Goal: Task Accomplishment & Management: Manage account settings

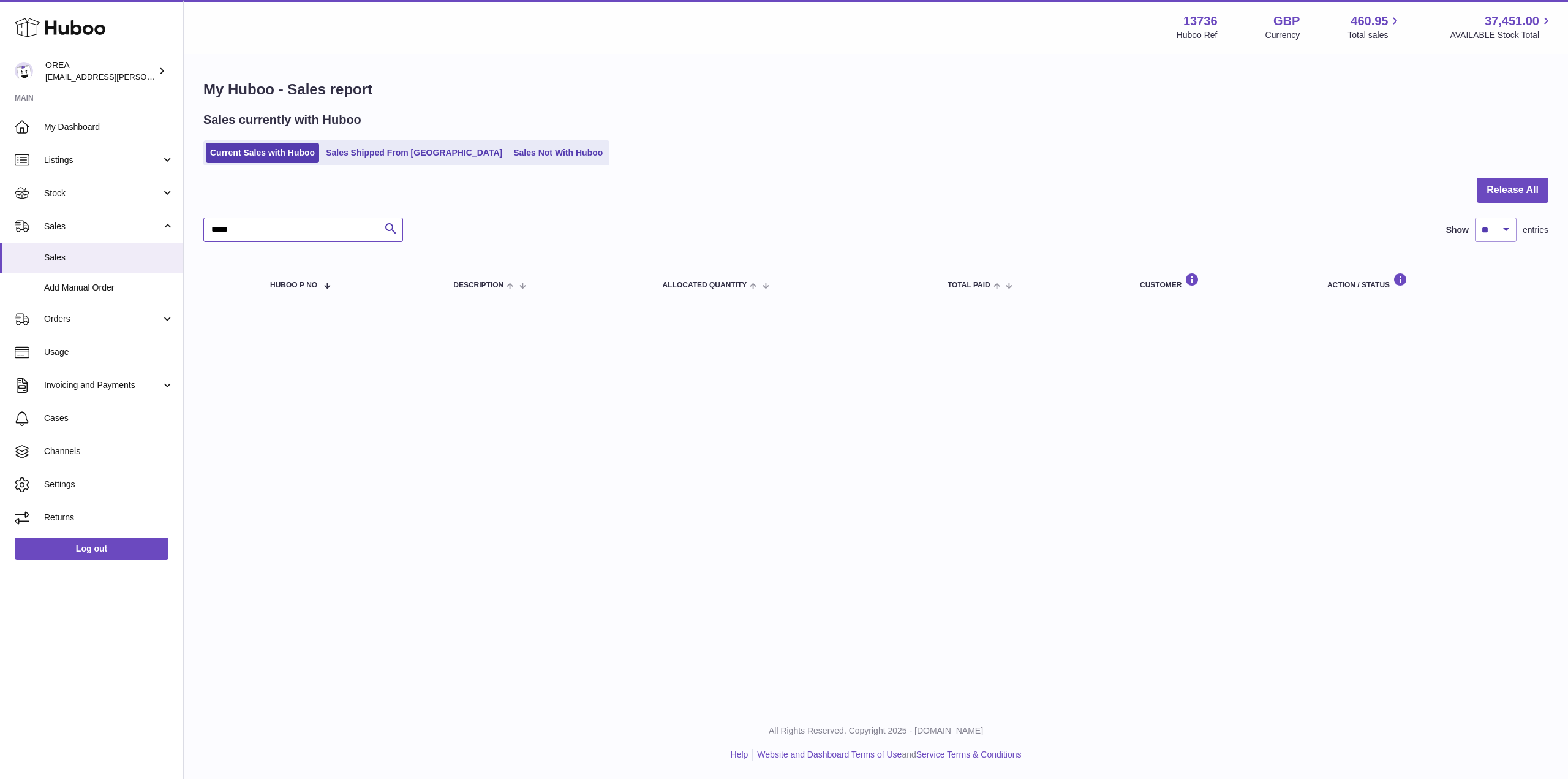
click at [275, 230] on input "*****" at bounding box center [303, 230] width 200 height 25
paste input "text"
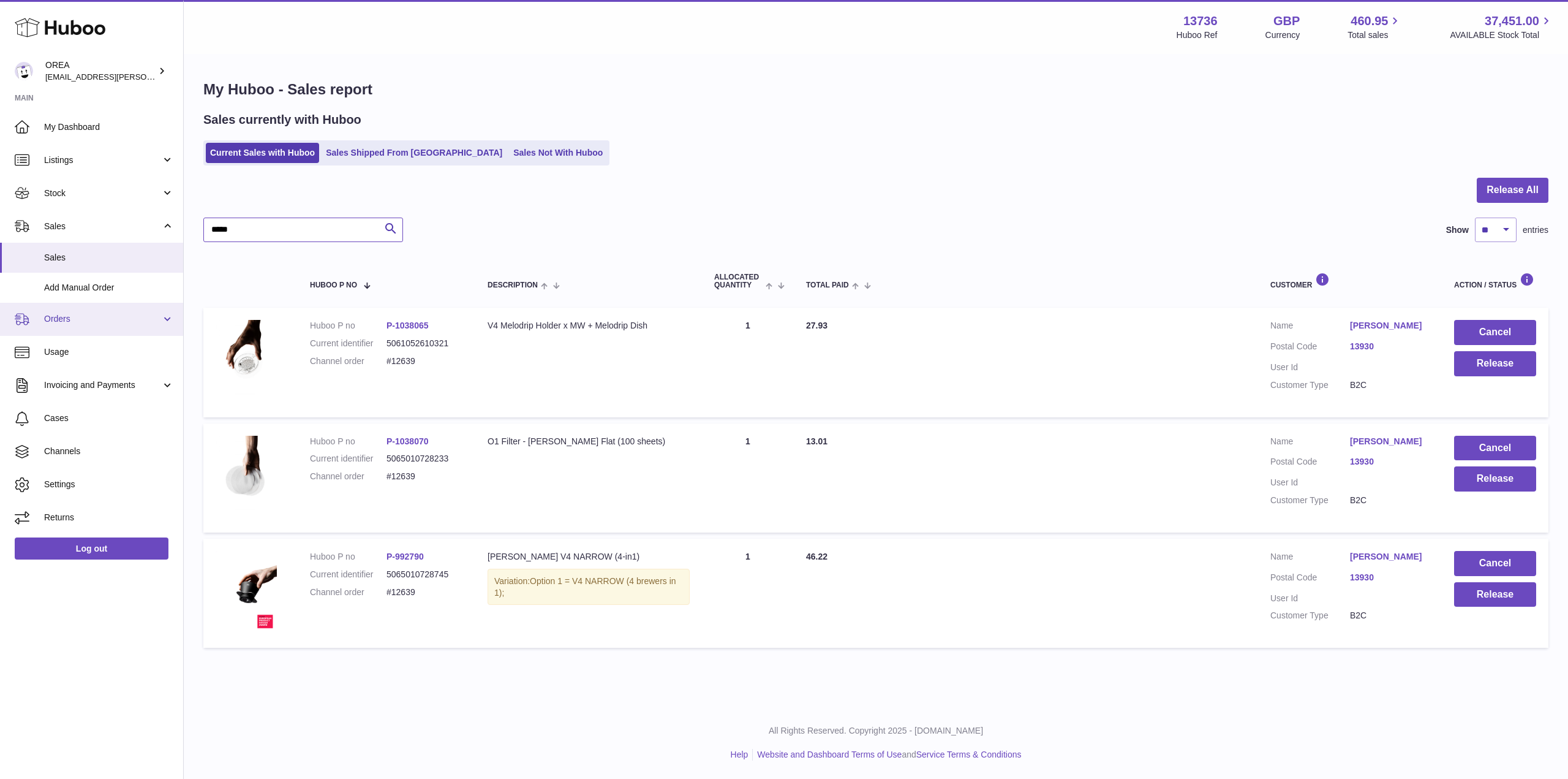
type input "*****"
click at [90, 317] on span "Orders" at bounding box center [102, 319] width 117 height 12
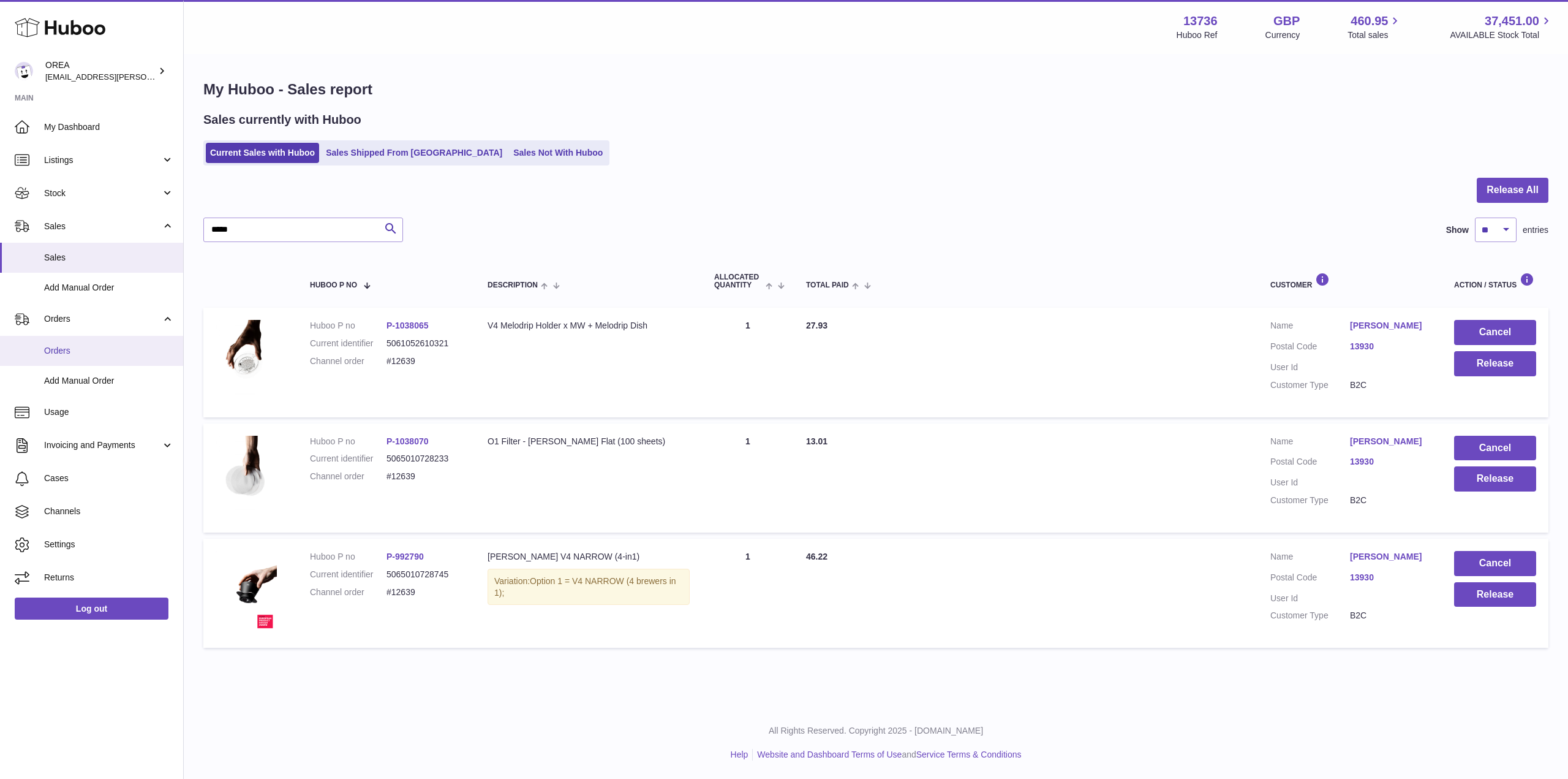
click at [90, 346] on span "Orders" at bounding box center [109, 351] width 130 height 12
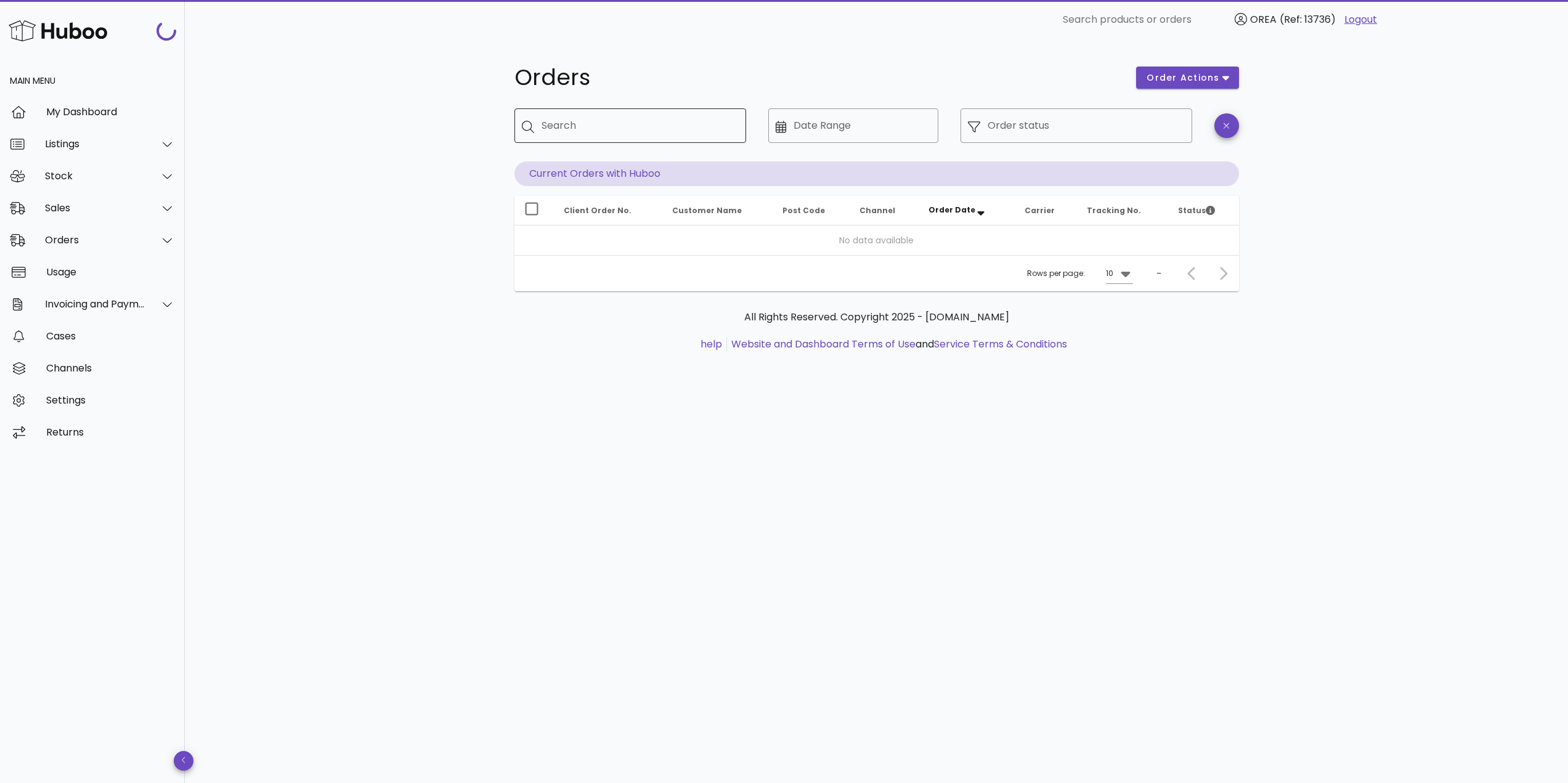
click at [618, 133] on input "Search" at bounding box center [638, 125] width 195 height 20
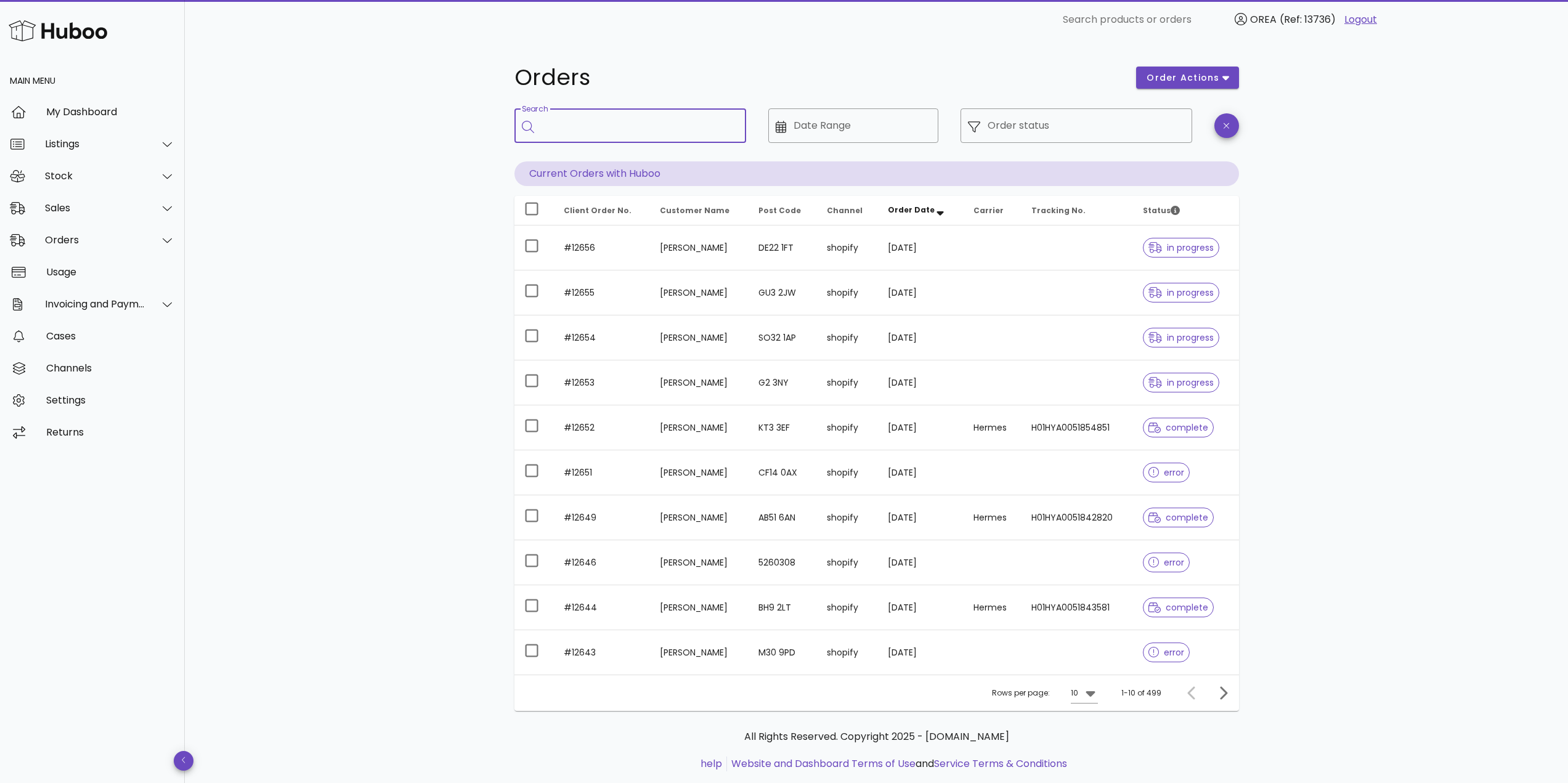
paste input "*****"
type input "*****"
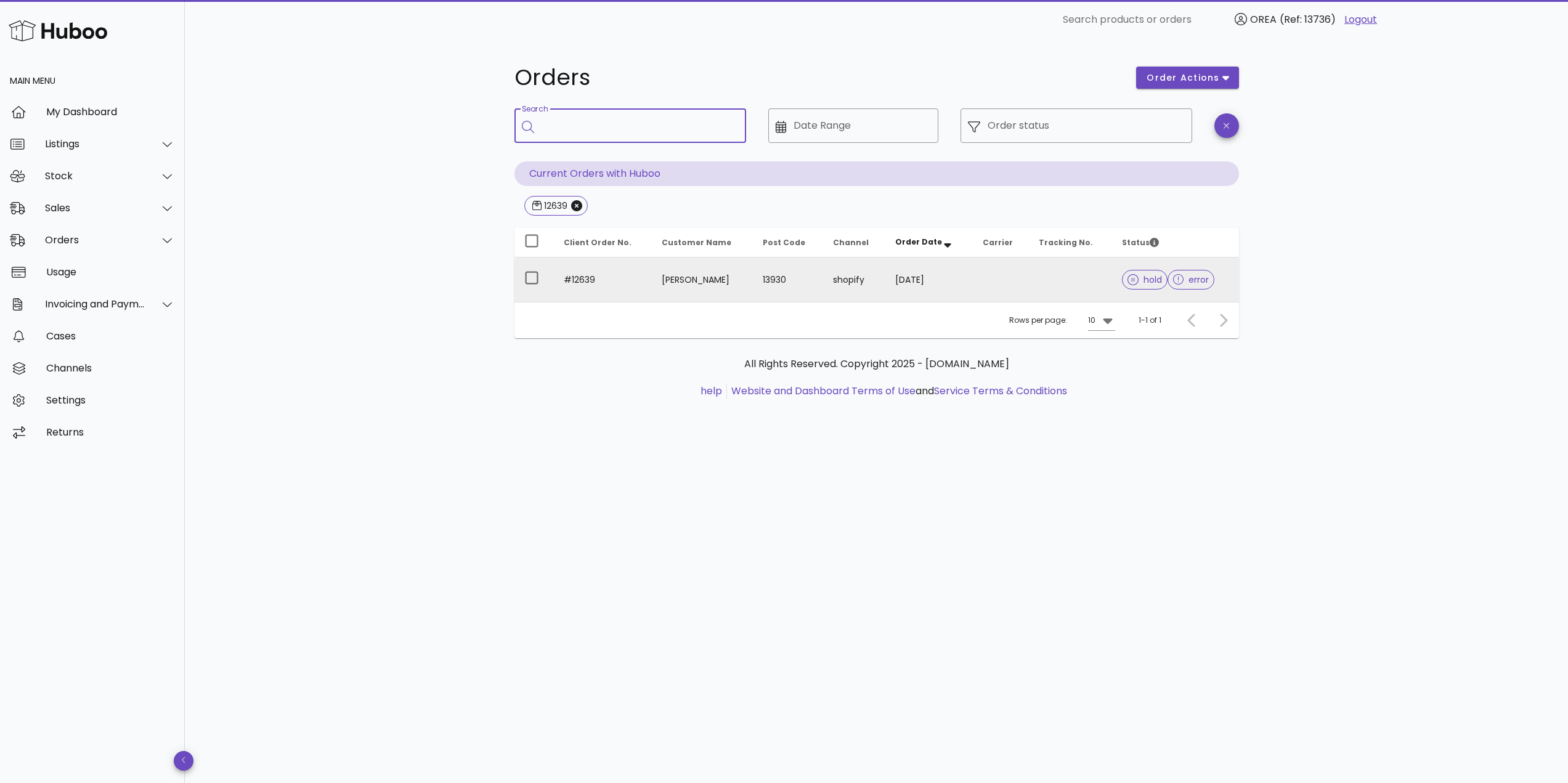
click at [629, 268] on td "#12639" at bounding box center [603, 280] width 98 height 44
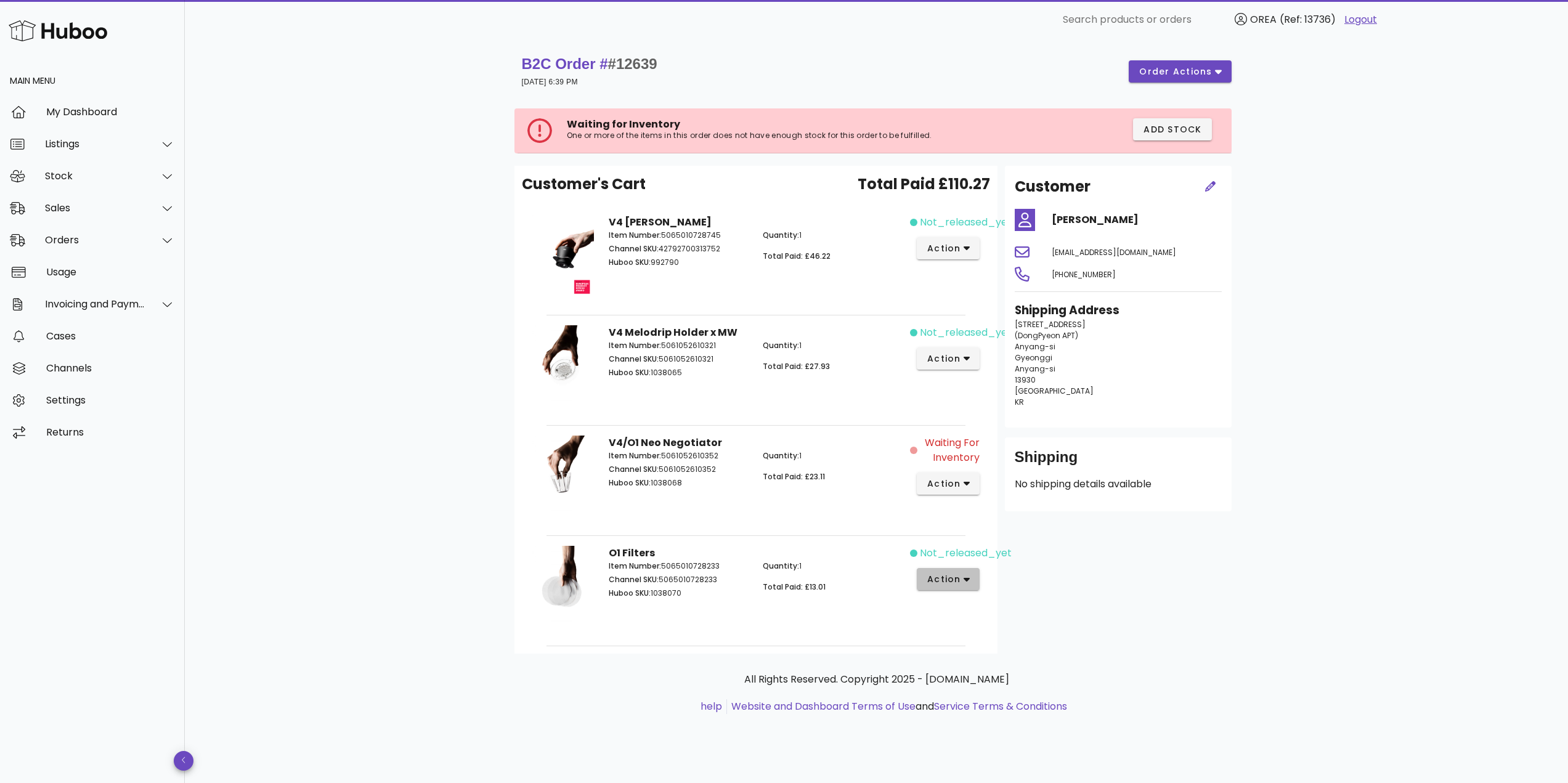
click at [951, 581] on span "action" at bounding box center [943, 579] width 34 height 13
click at [996, 749] on div "Cancel" at bounding box center [1014, 749] width 83 height 12
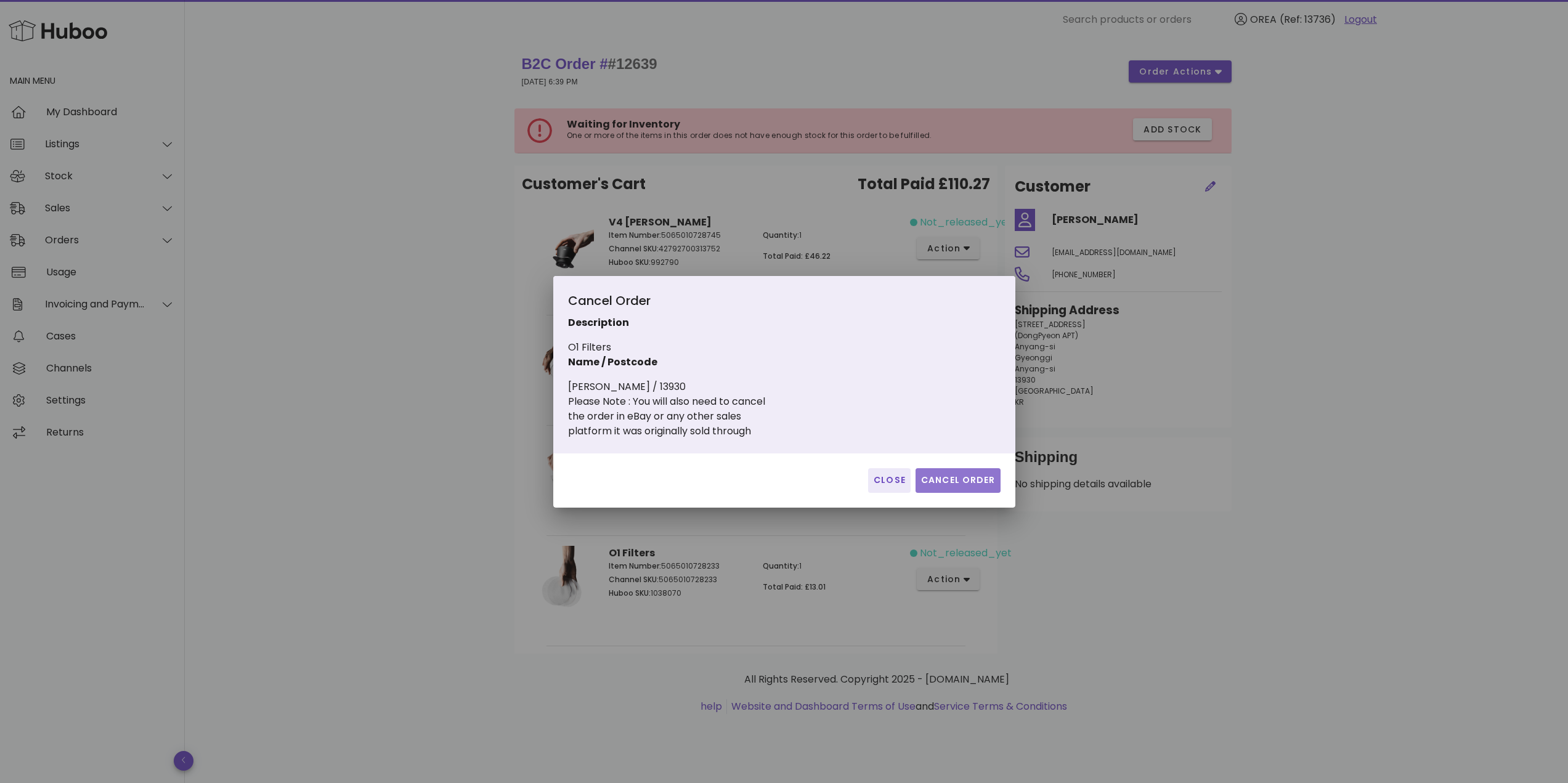
click at [964, 486] on span "Cancel Order" at bounding box center [957, 480] width 75 height 13
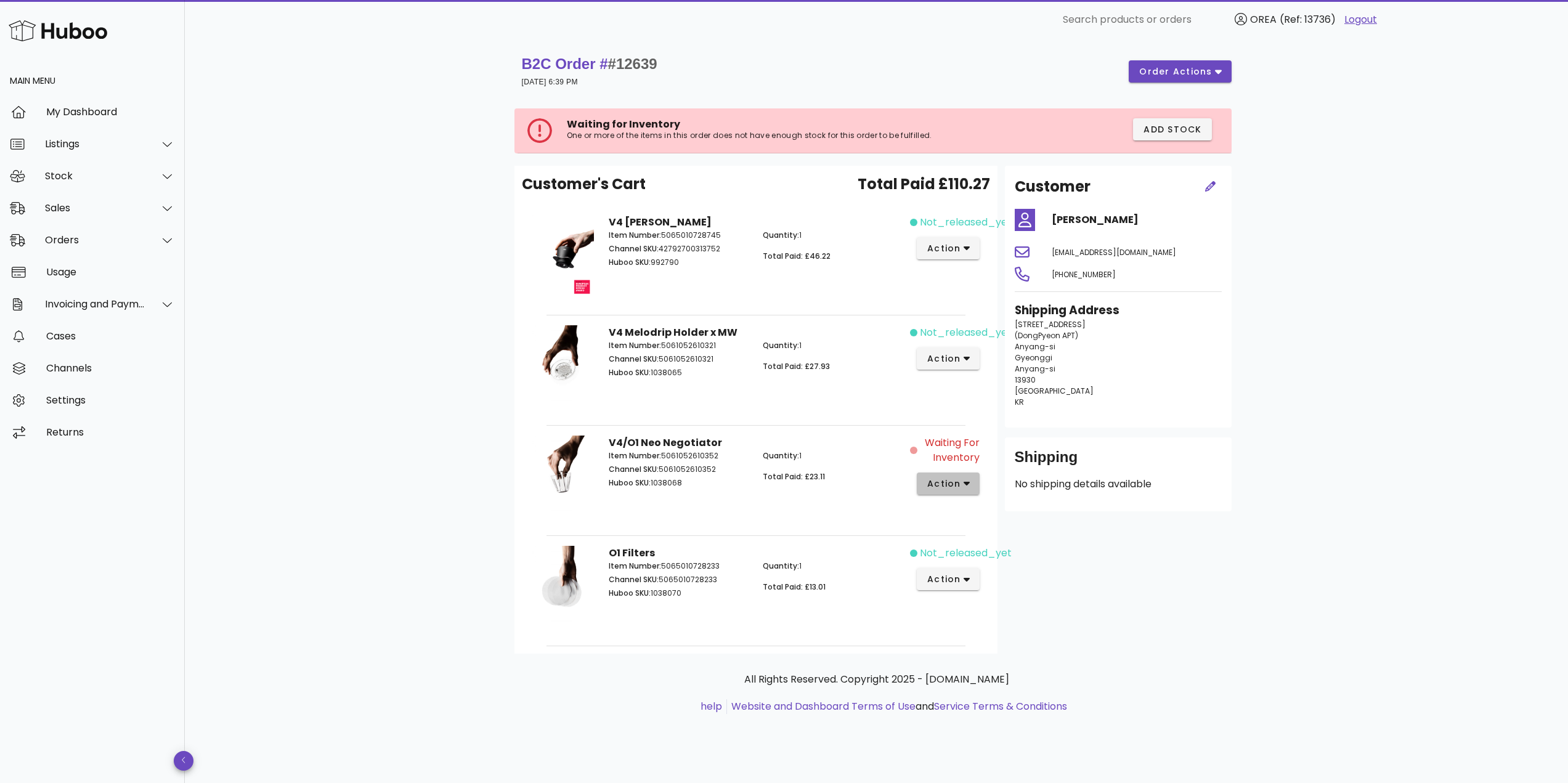
click at [954, 481] on span "action" at bounding box center [943, 483] width 34 height 13
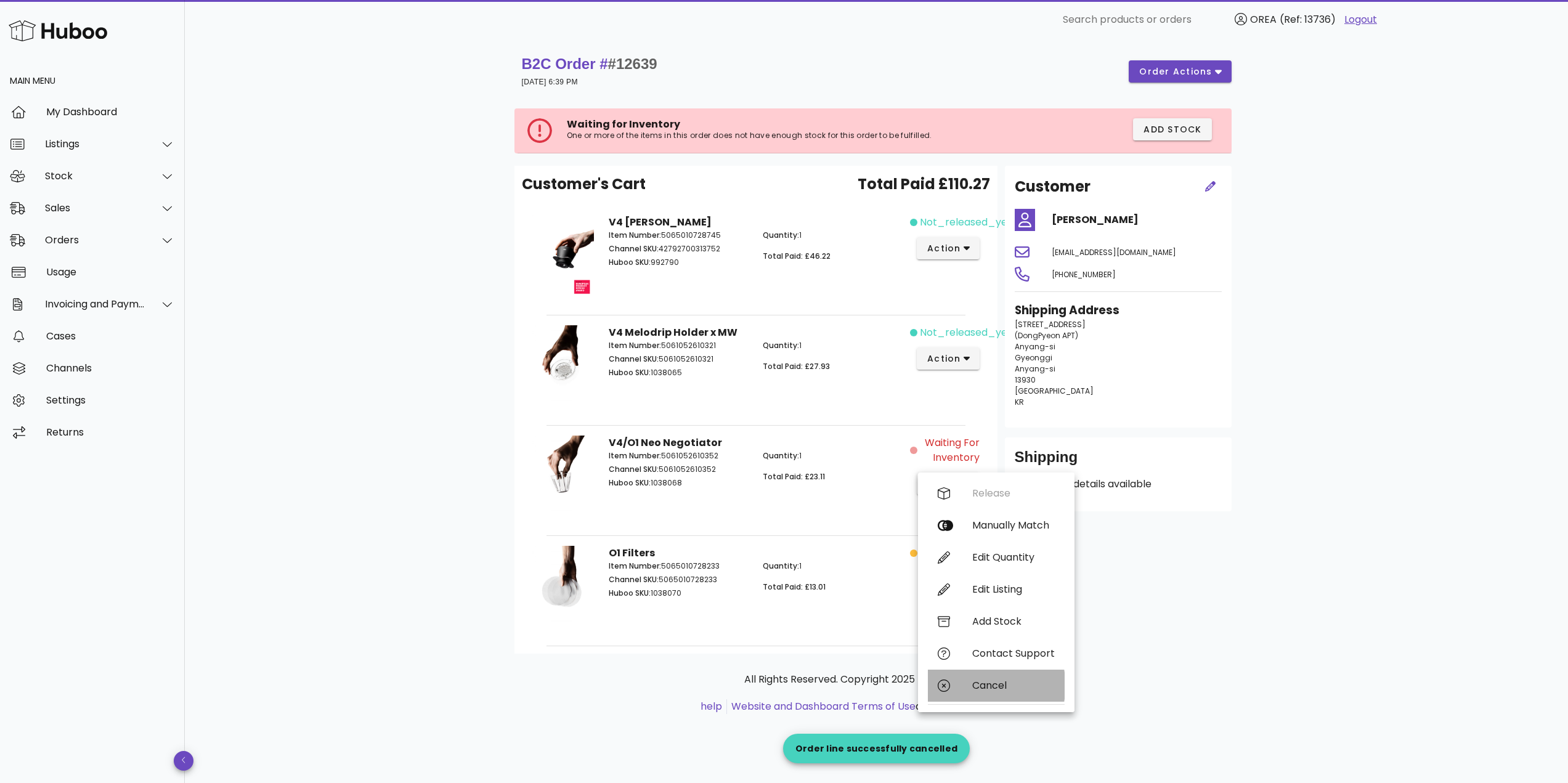
click at [979, 690] on div "Cancel" at bounding box center [1014, 685] width 83 height 12
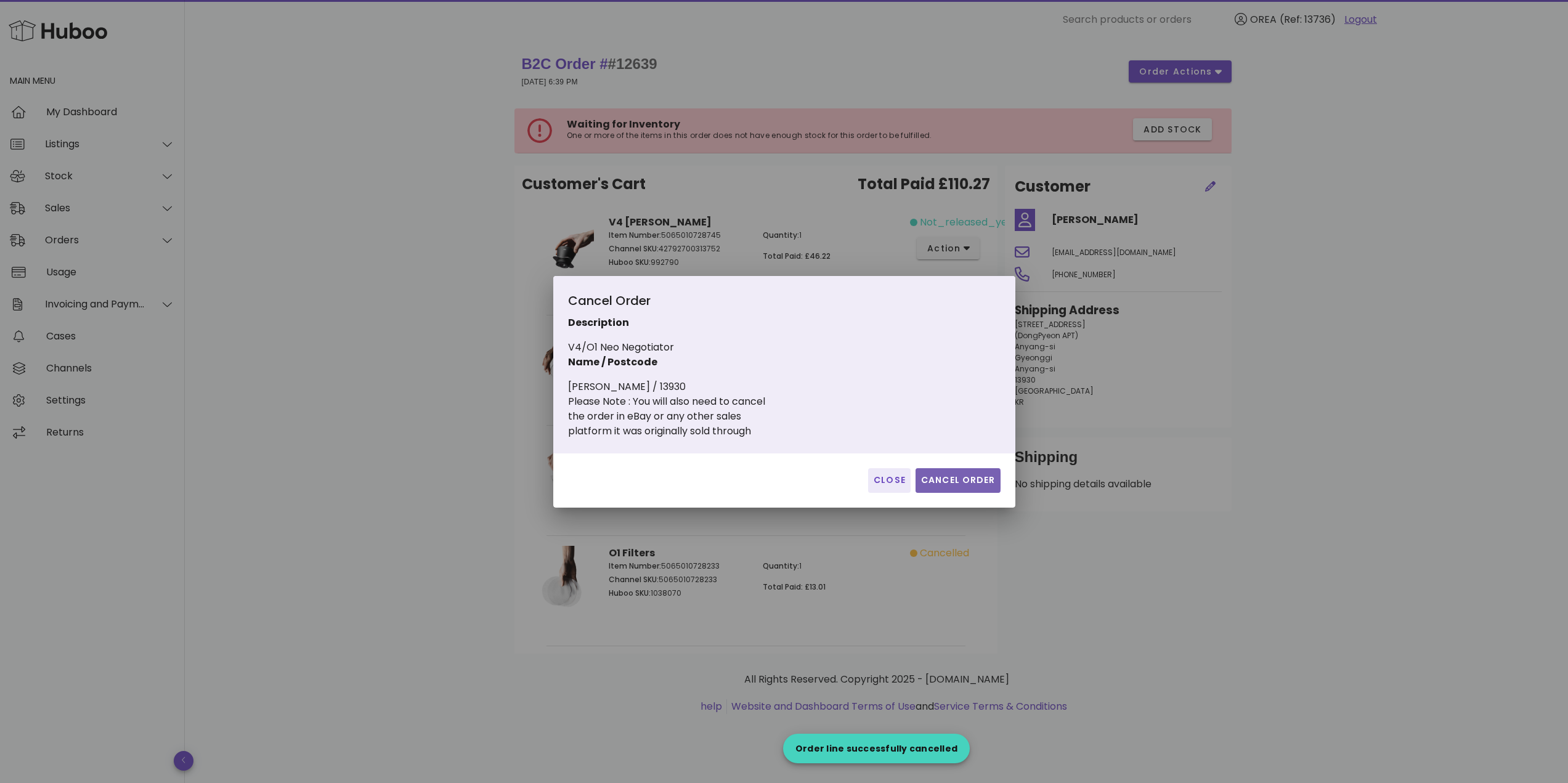
click at [943, 474] on span "Cancel Order" at bounding box center [957, 480] width 75 height 13
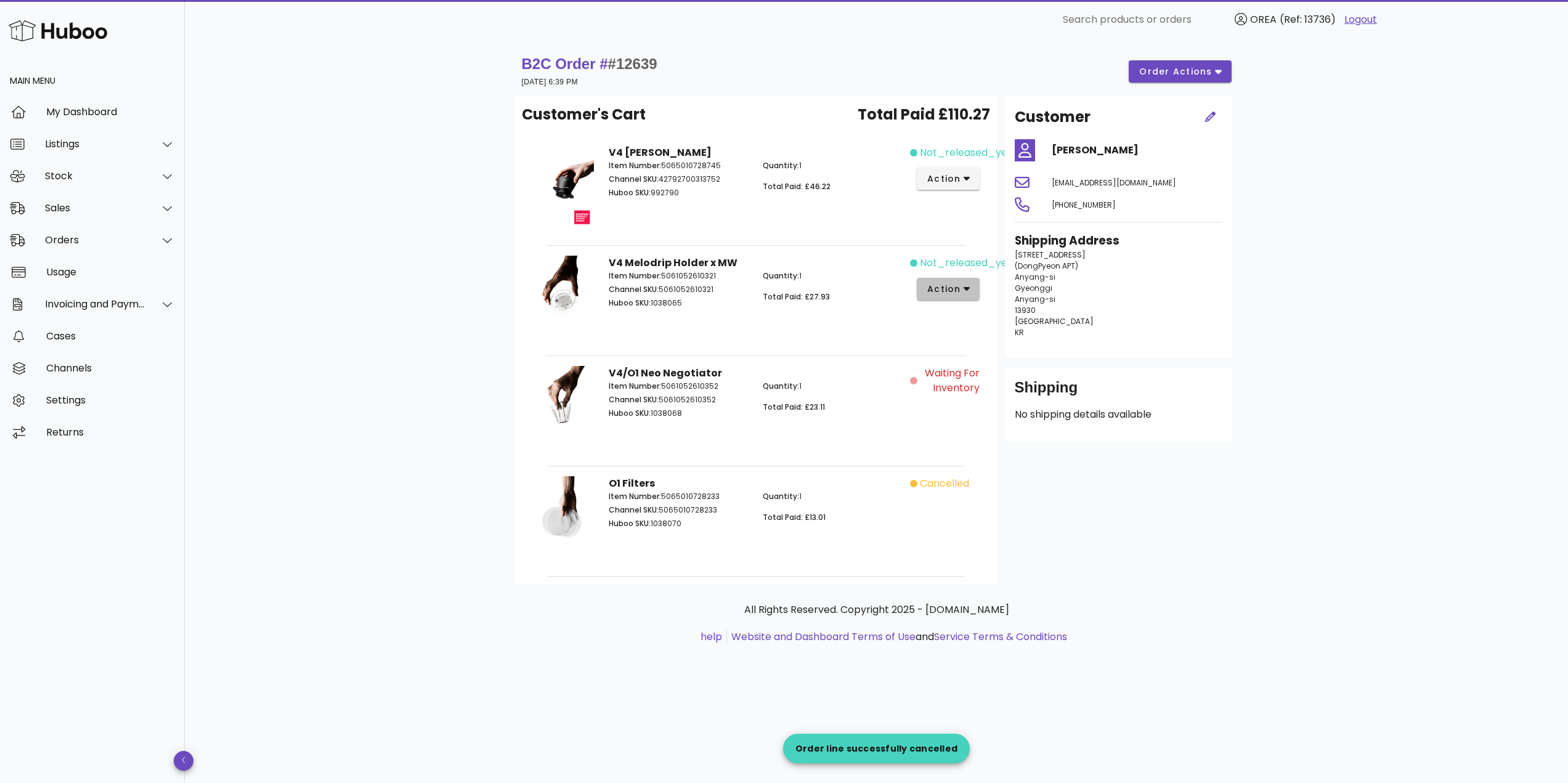
click at [948, 289] on span "action" at bounding box center [943, 289] width 34 height 13
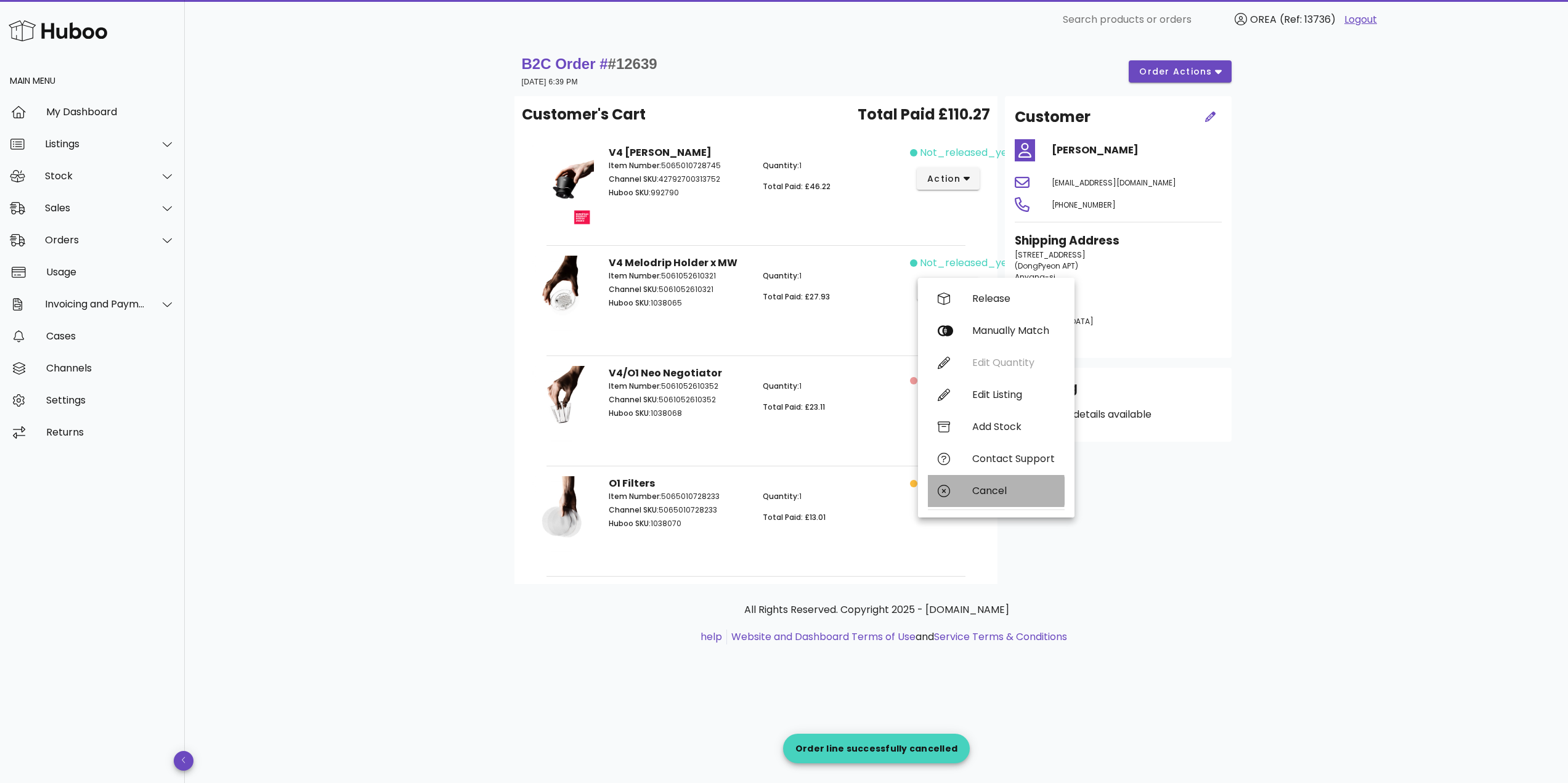
click at [985, 491] on div "Cancel" at bounding box center [1014, 490] width 83 height 12
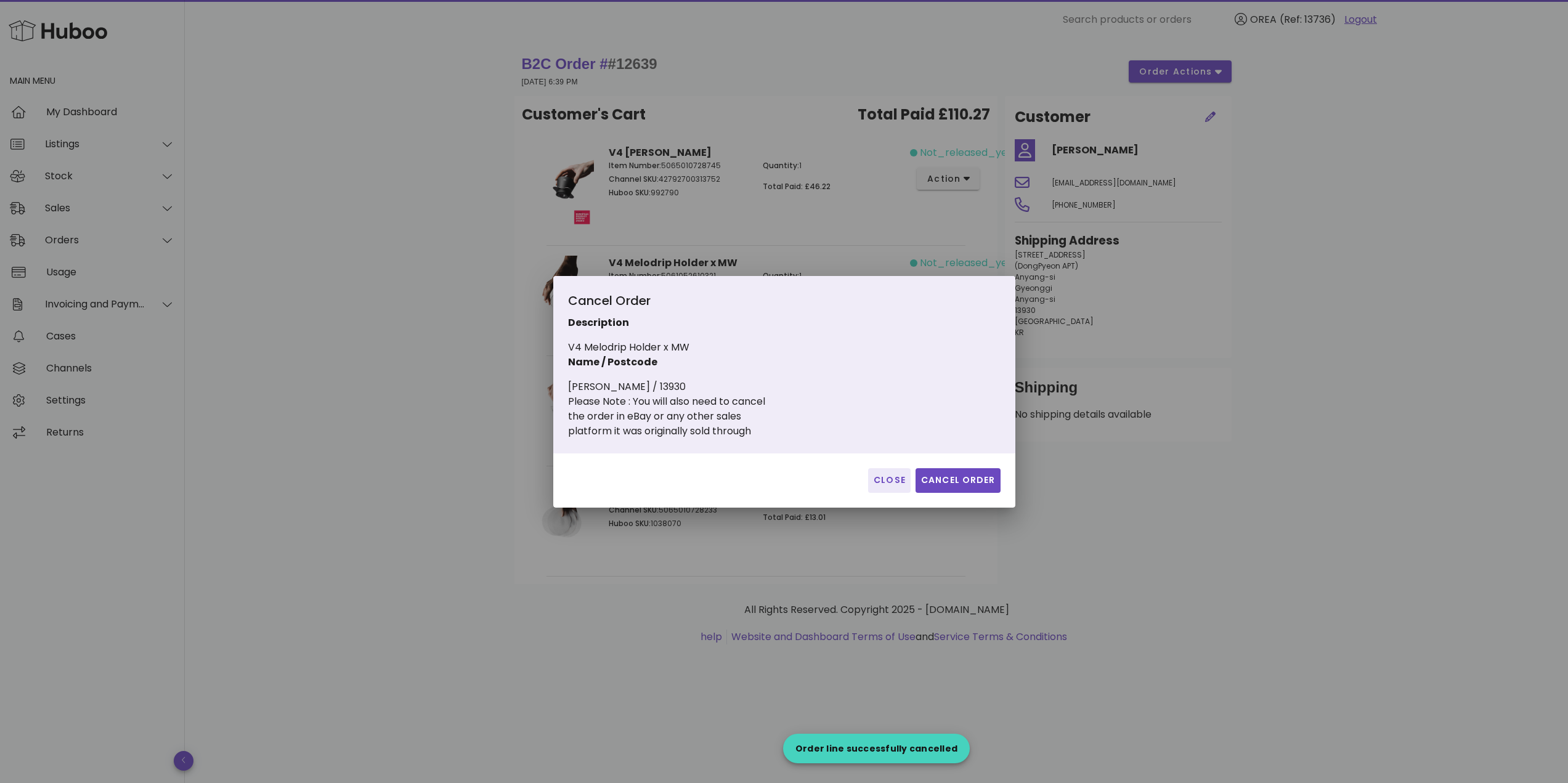
click at [955, 498] on div "Close Cancel Order" at bounding box center [784, 480] width 462 height 54
click at [957, 482] on span "Cancel Order" at bounding box center [957, 480] width 75 height 13
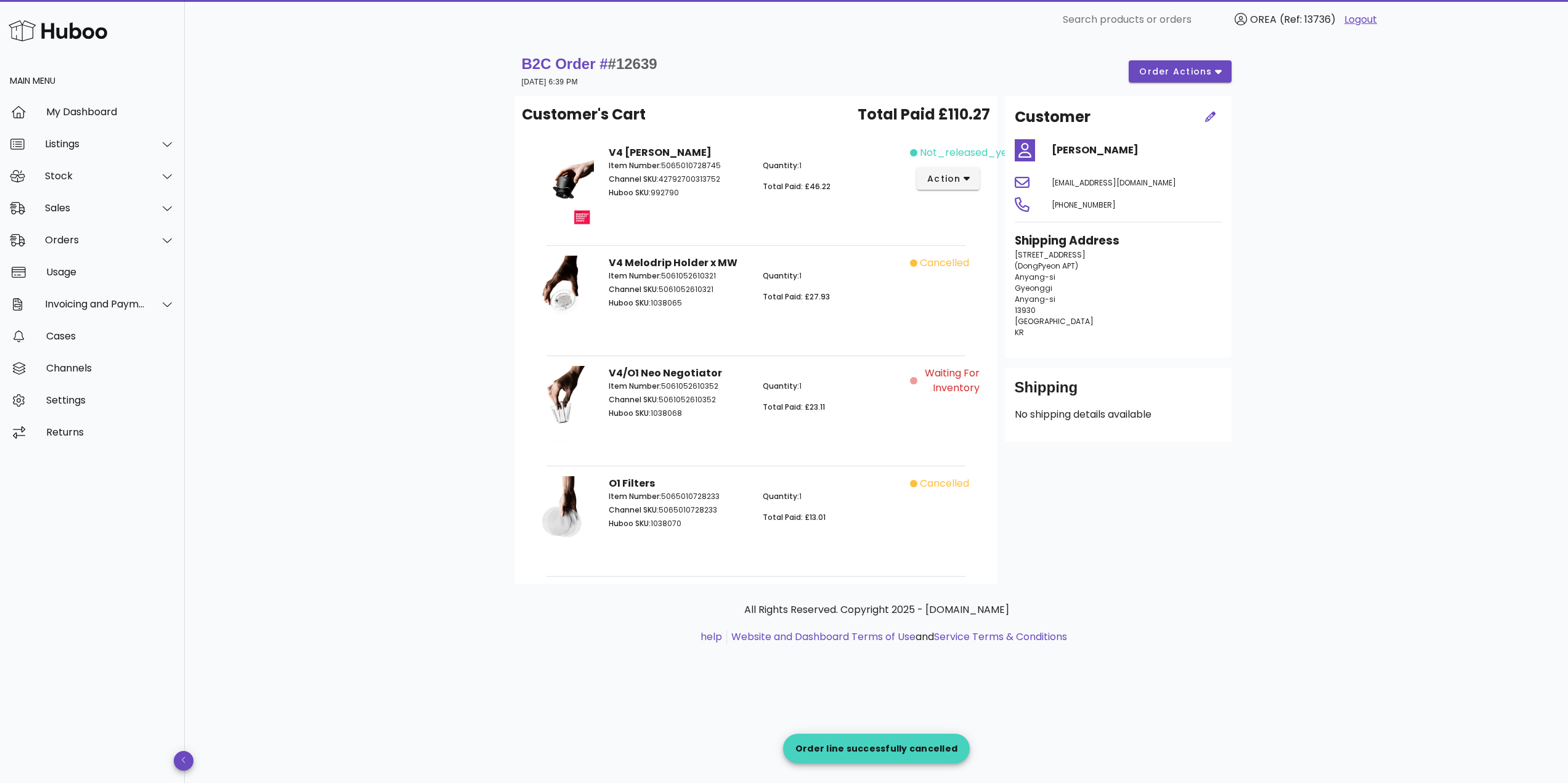
click at [946, 154] on span "not_released_yet" at bounding box center [965, 152] width 92 height 14
click at [949, 170] on button "action" at bounding box center [948, 178] width 63 height 22
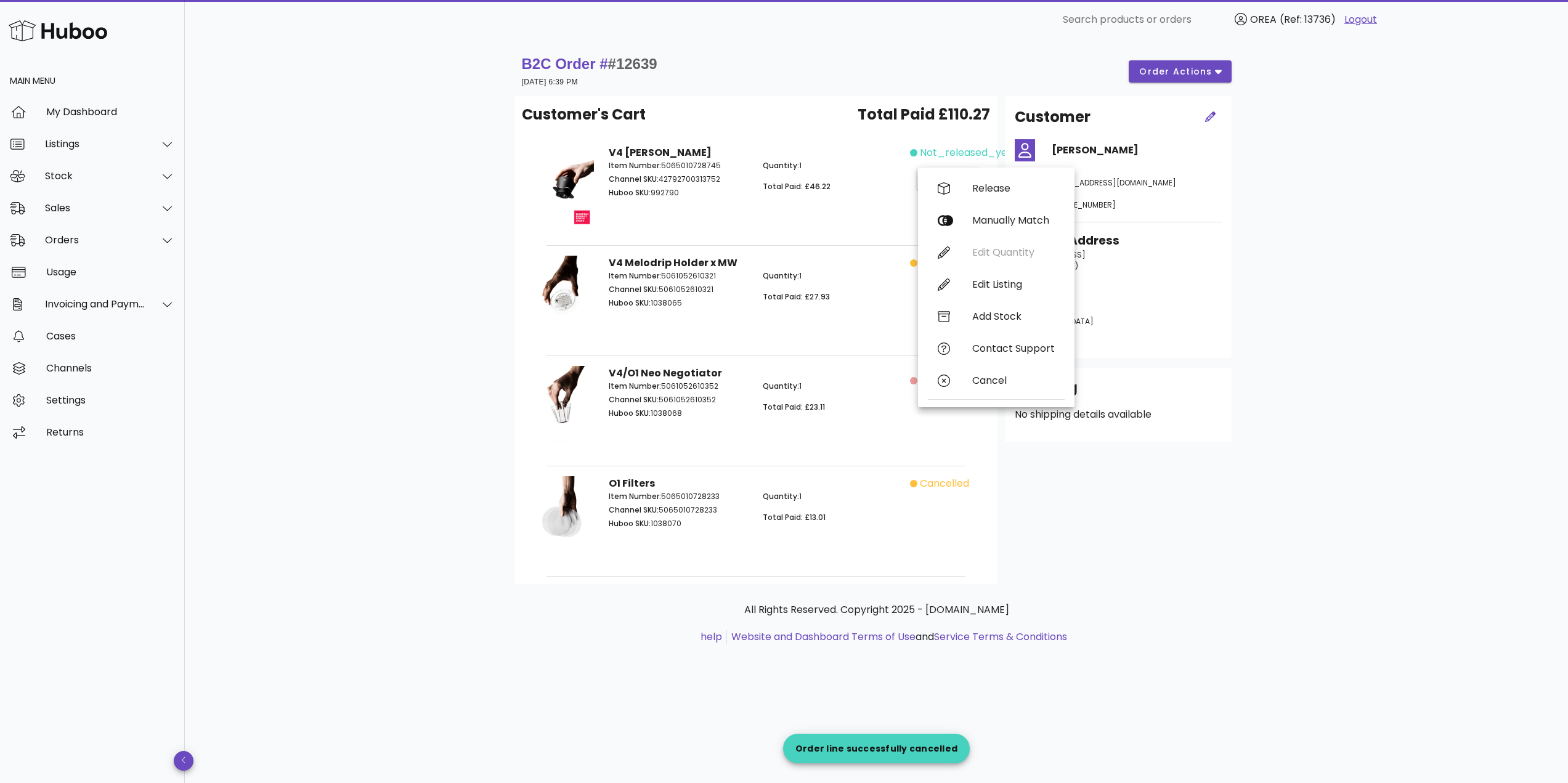
click at [1182, 57] on div "B2C Order # #12639 02 September 2025 at 6:39 PM order actions" at bounding box center [877, 72] width 710 height 34
click at [1188, 73] on span "order actions" at bounding box center [1175, 72] width 74 height 13
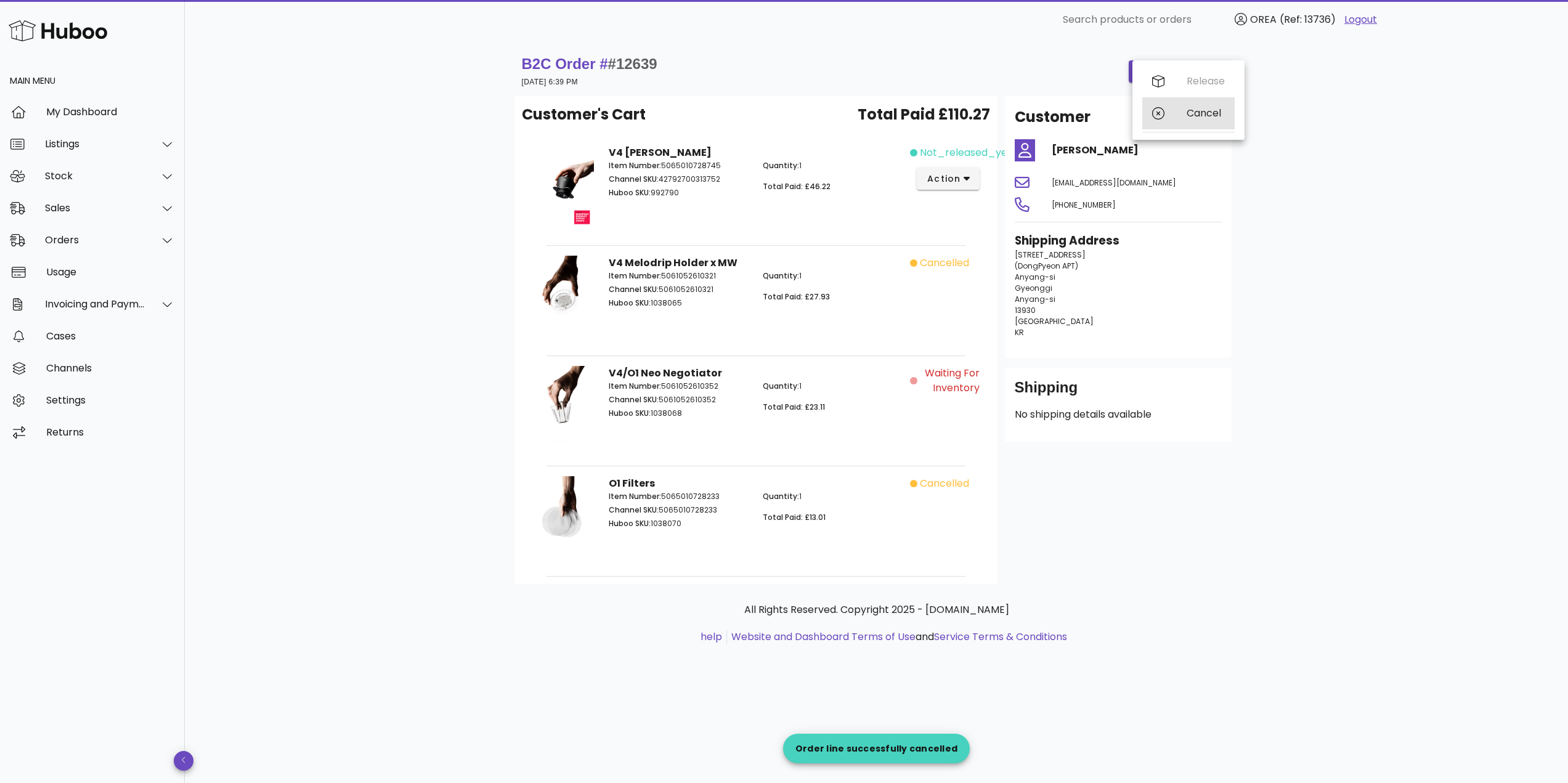
click at [1183, 119] on div "Cancel" at bounding box center [1189, 113] width 92 height 32
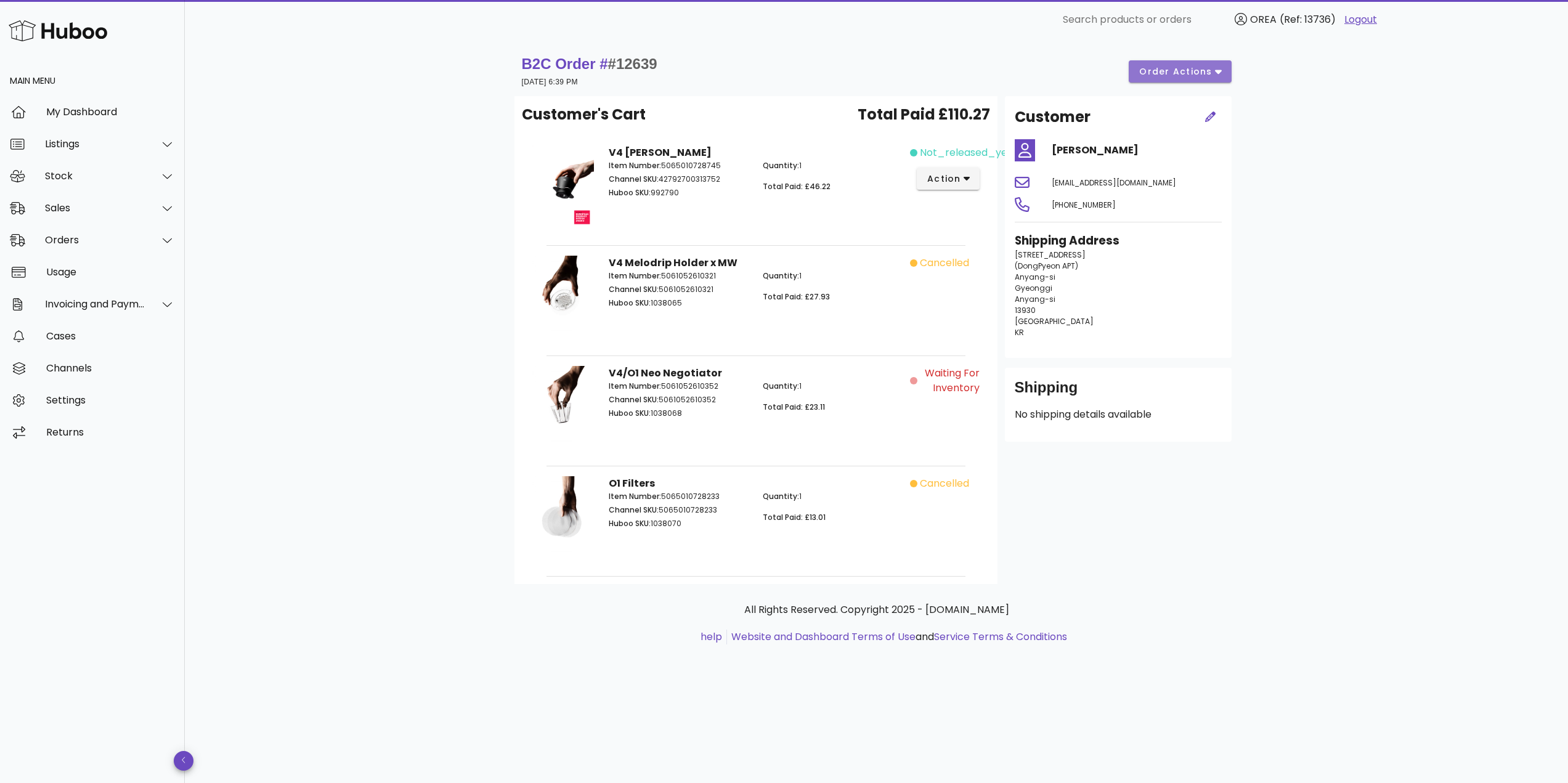
click at [1169, 72] on span "order actions" at bounding box center [1175, 72] width 74 height 13
click at [1171, 118] on div "Cancel" at bounding box center [1189, 113] width 92 height 32
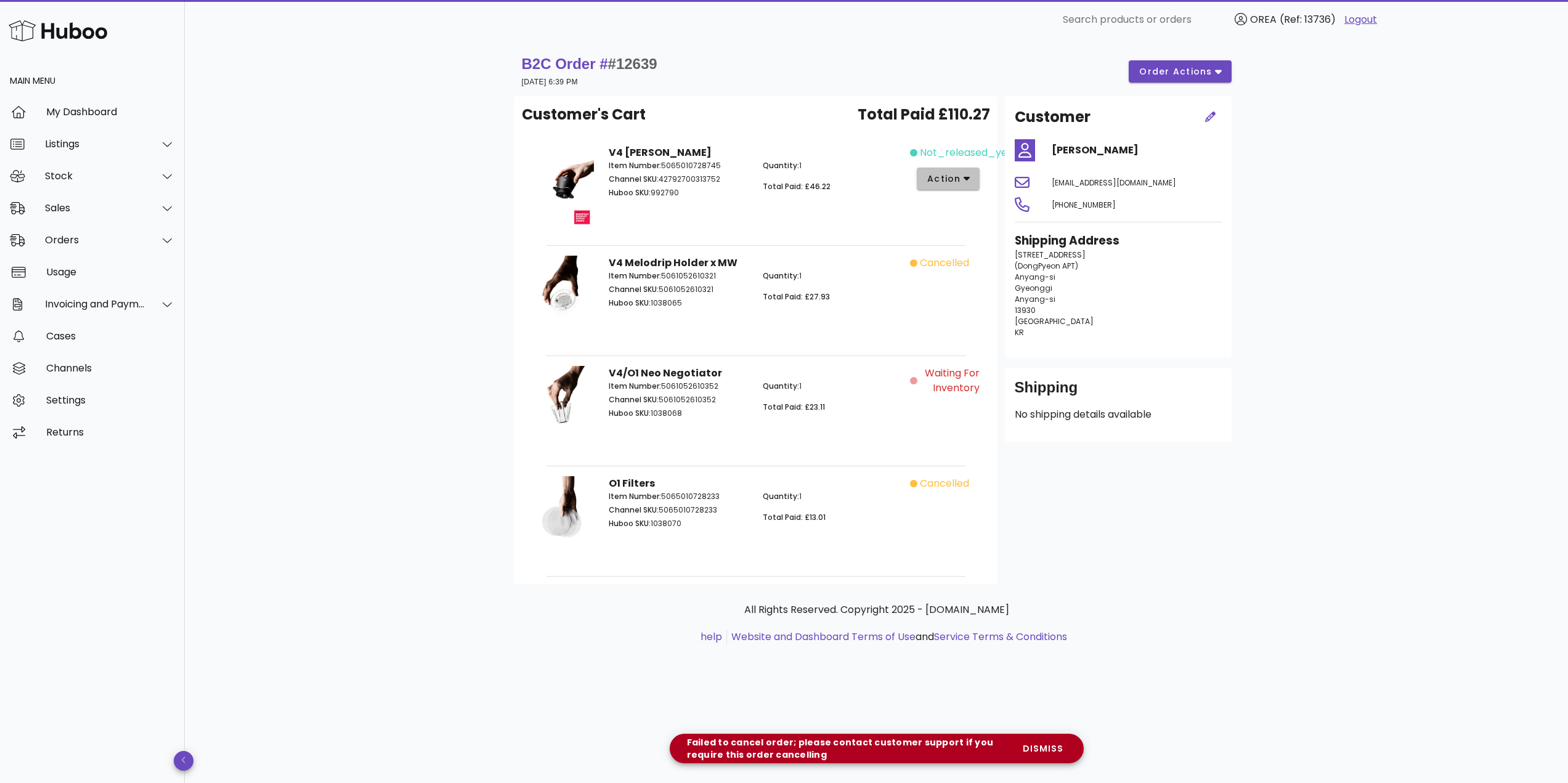
click at [957, 176] on span "action" at bounding box center [943, 178] width 34 height 13
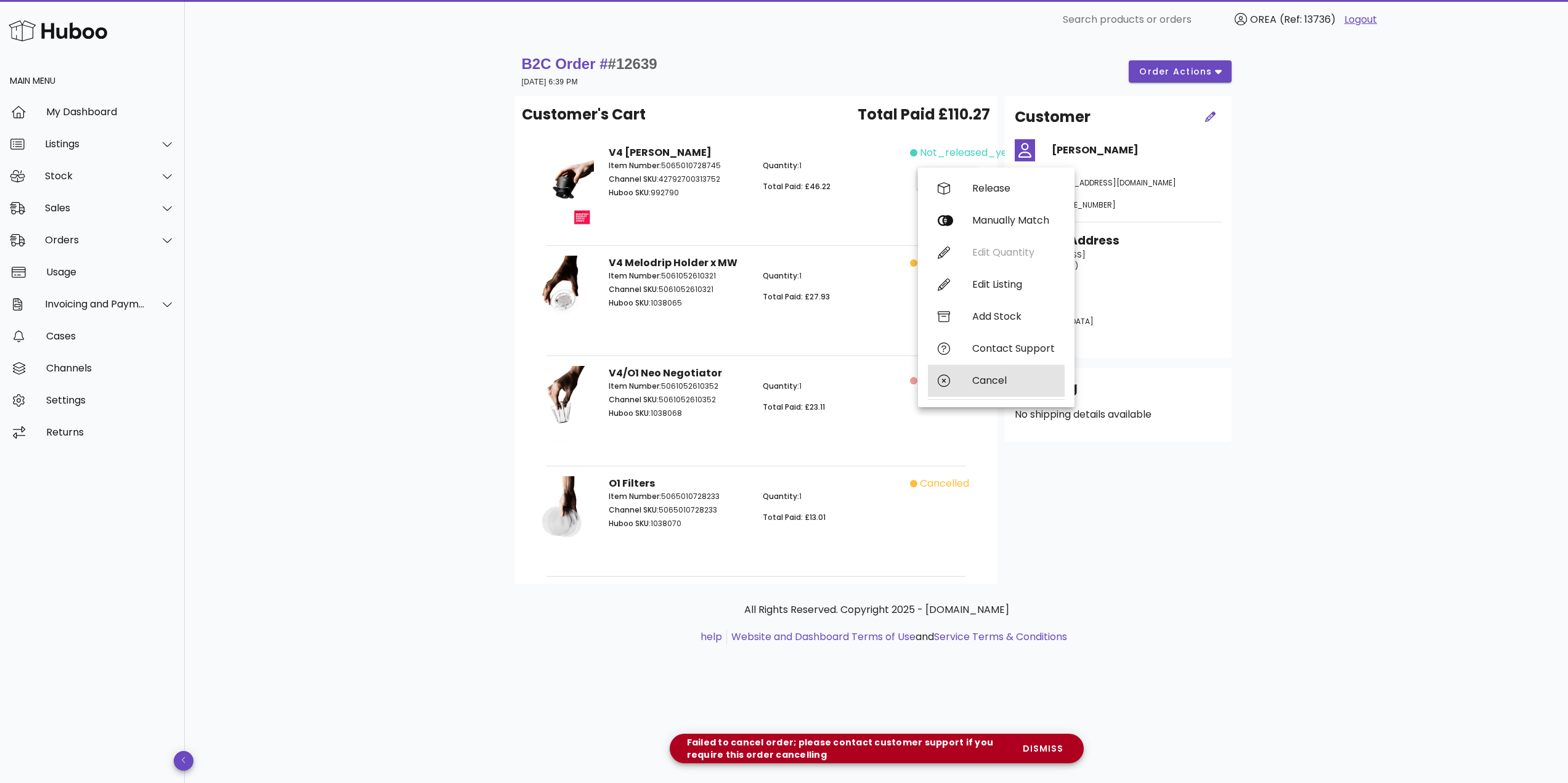
click at [988, 377] on div "Cancel" at bounding box center [1014, 380] width 83 height 12
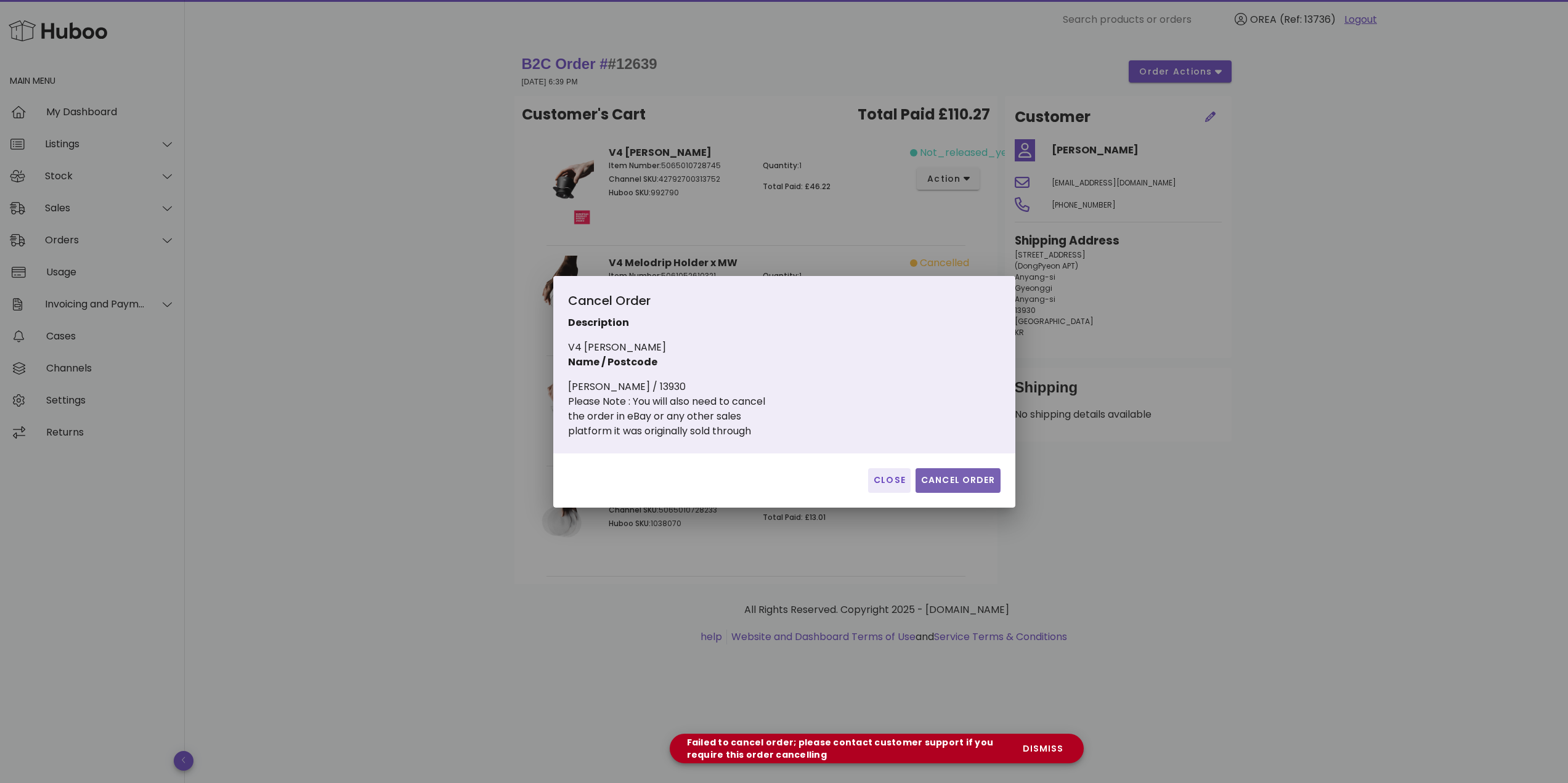
click at [961, 472] on button "Cancel Order" at bounding box center [957, 481] width 85 height 25
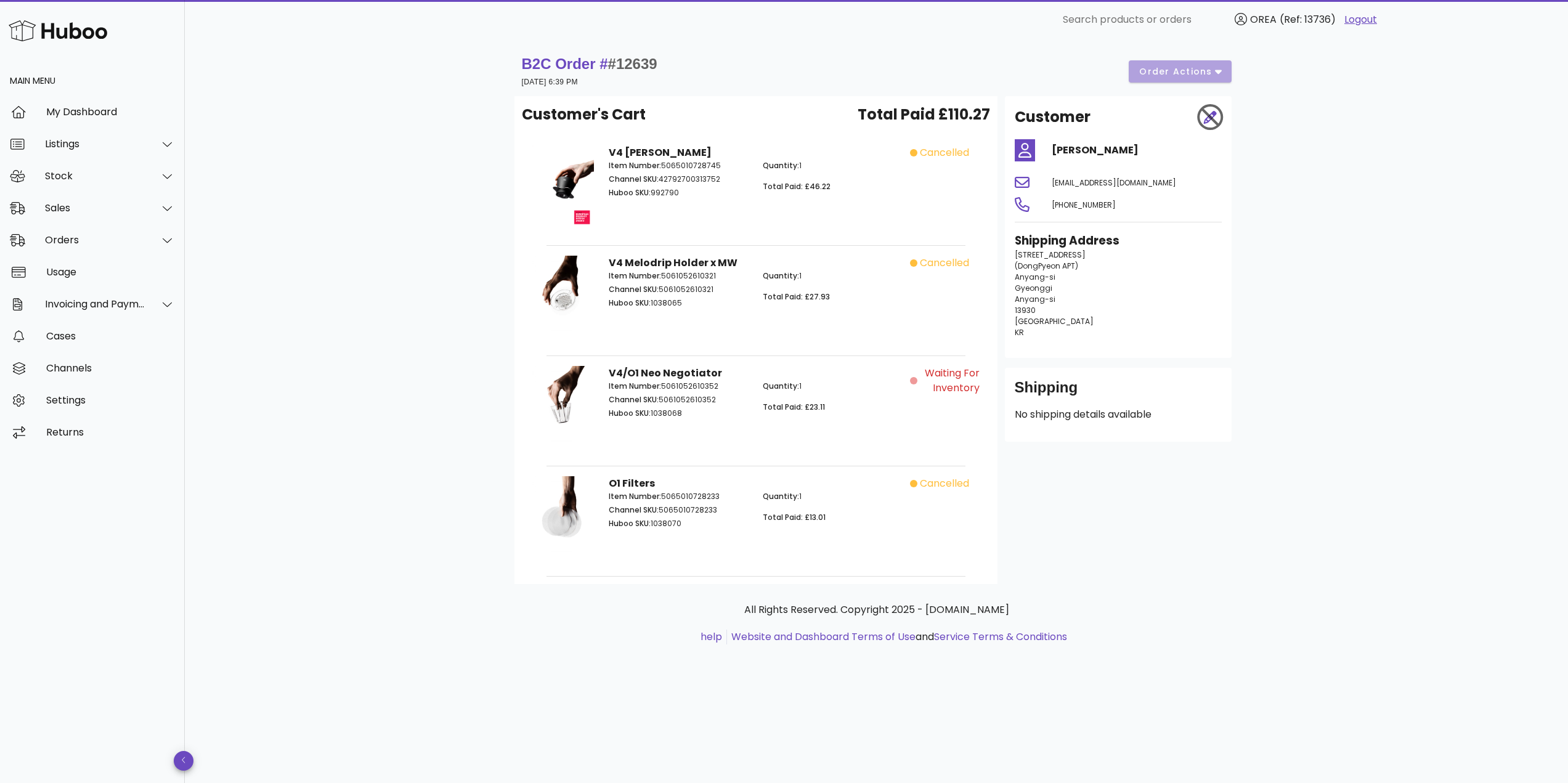
click at [642, 61] on span "#12639" at bounding box center [633, 64] width 50 height 17
copy span "12639"
click at [103, 211] on div "Sales" at bounding box center [95, 207] width 101 height 12
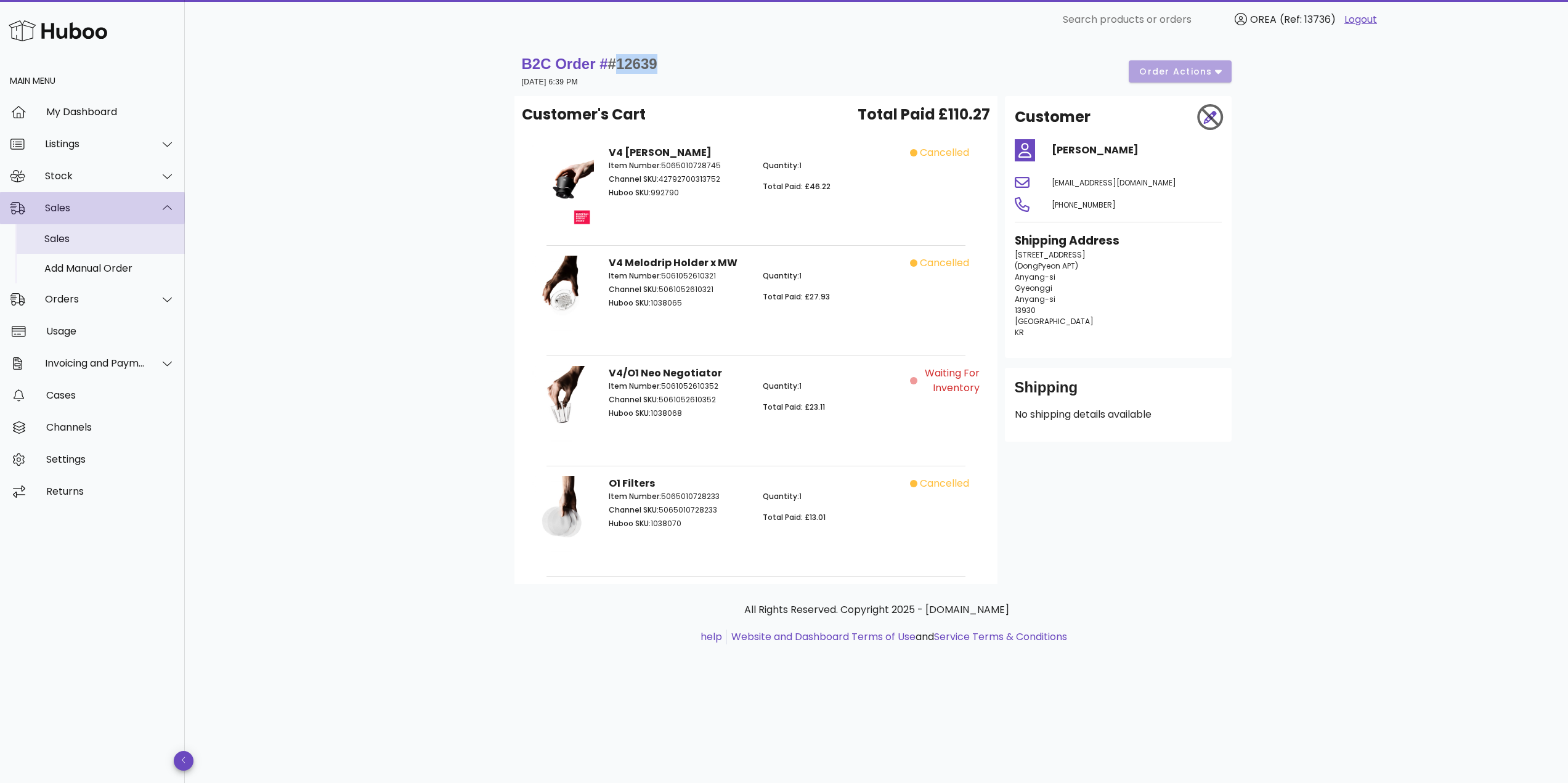
click at [96, 242] on div "Sales" at bounding box center [109, 238] width 131 height 12
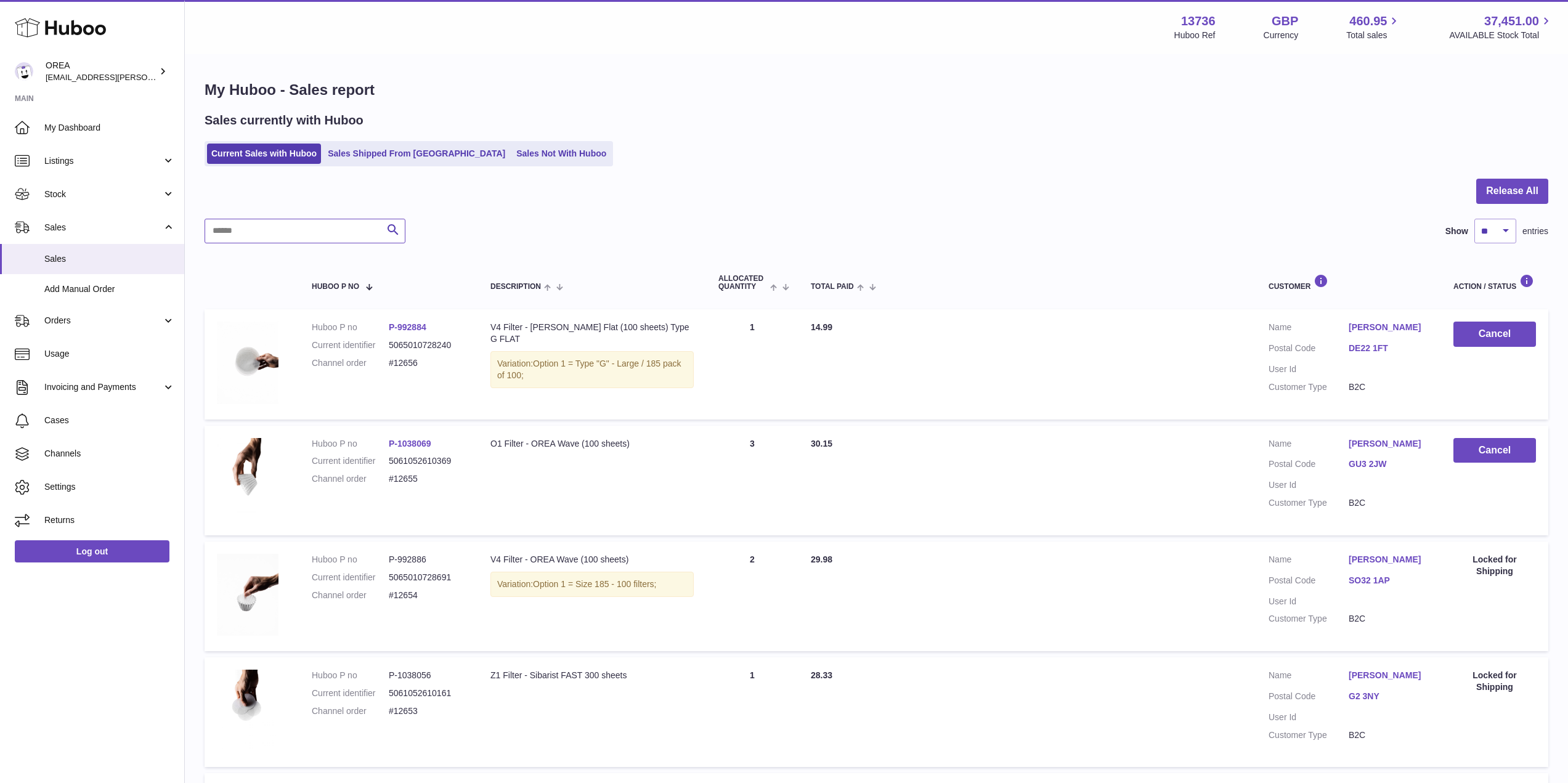
click at [309, 236] on input "text" at bounding box center [305, 231] width 201 height 25
paste input "*****"
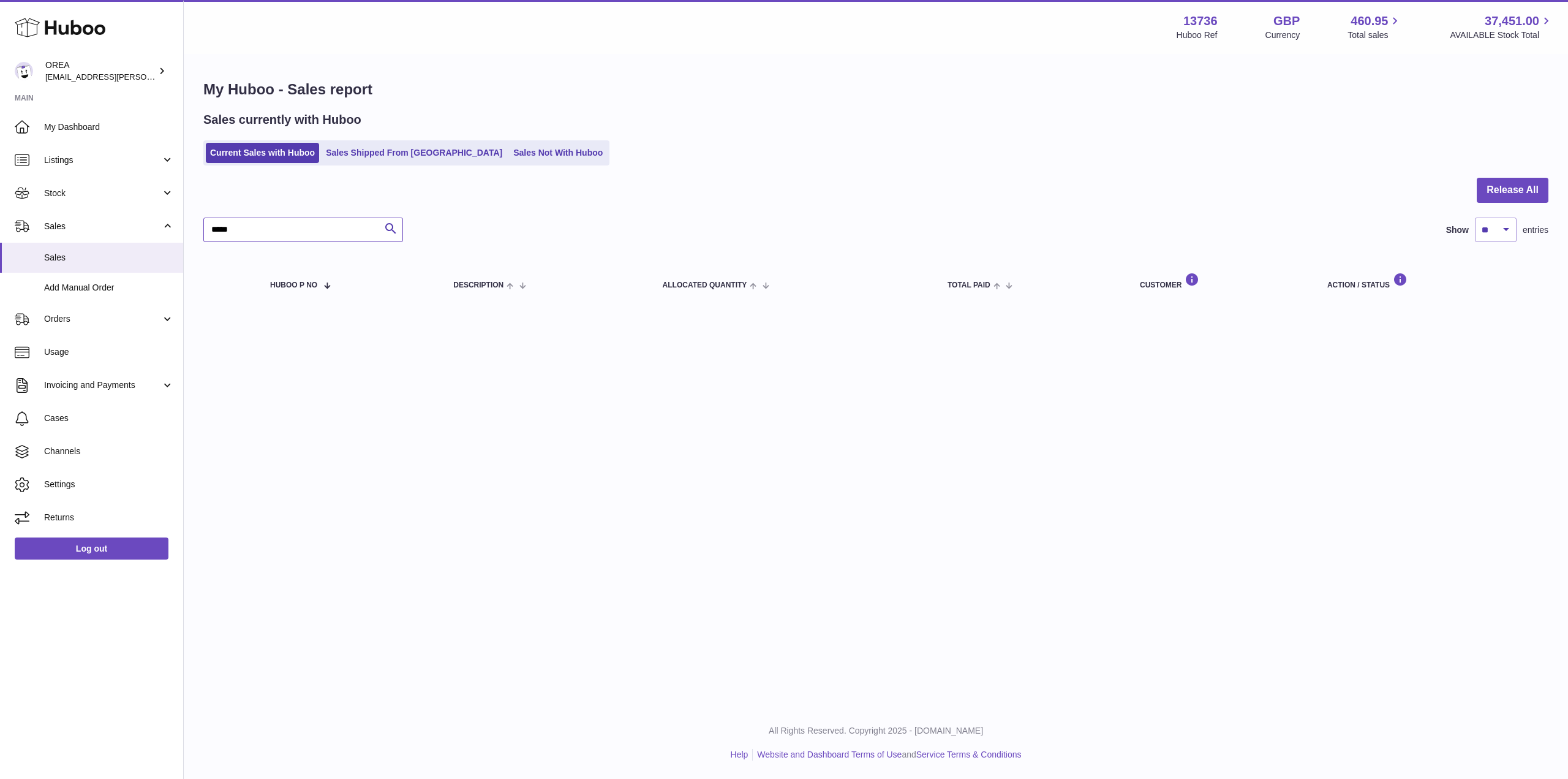
type input "*****"
click at [499, 137] on div "Sales currently with Huboo Current Sales with Huboo Sales Shipped From Huboo Sa…" at bounding box center [876, 138] width 1345 height 54
click at [509, 151] on link "Sales Not With Huboo" at bounding box center [557, 153] width 98 height 21
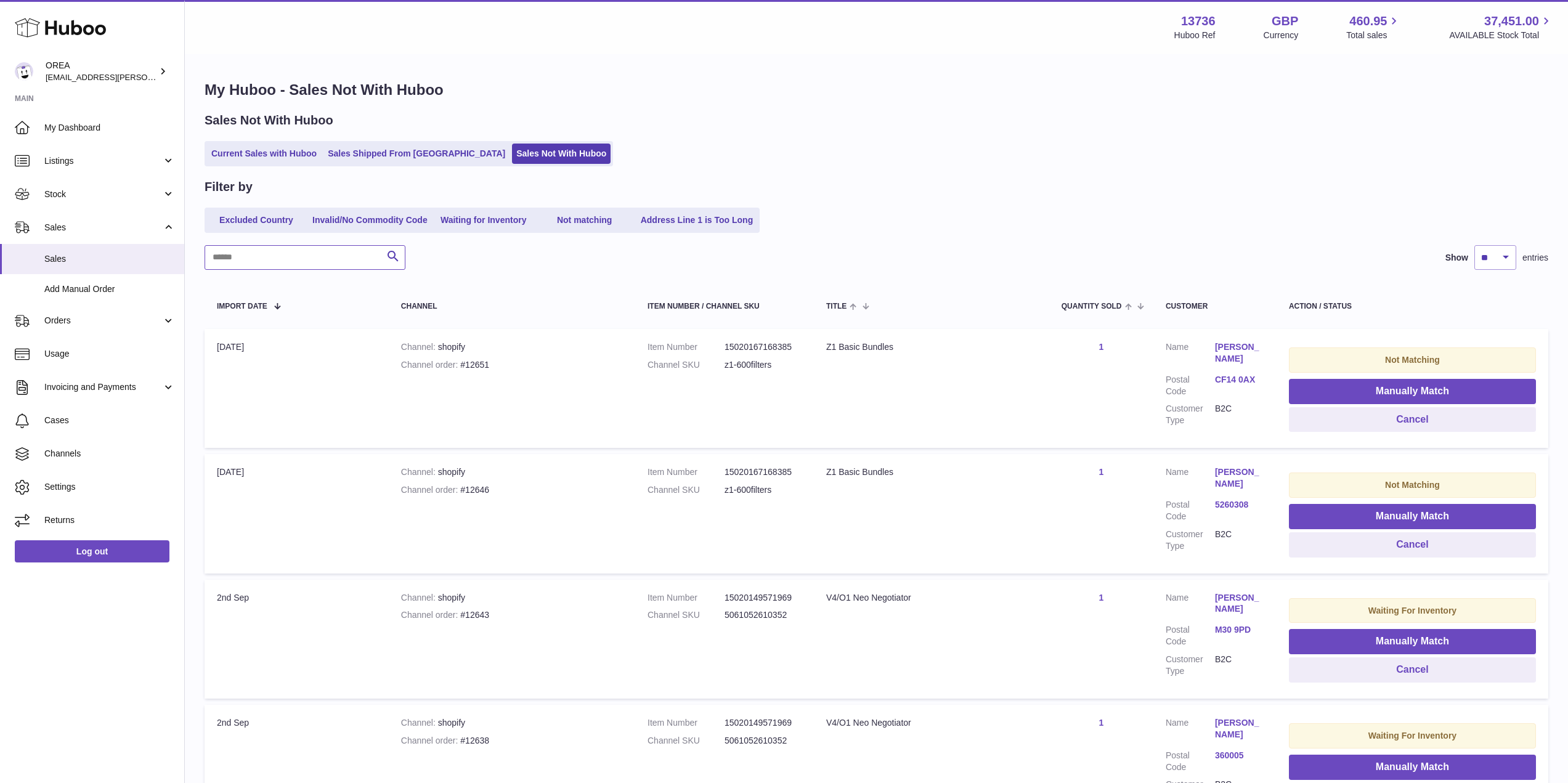
click at [239, 249] on input "text" at bounding box center [305, 258] width 201 height 25
paste input "*****"
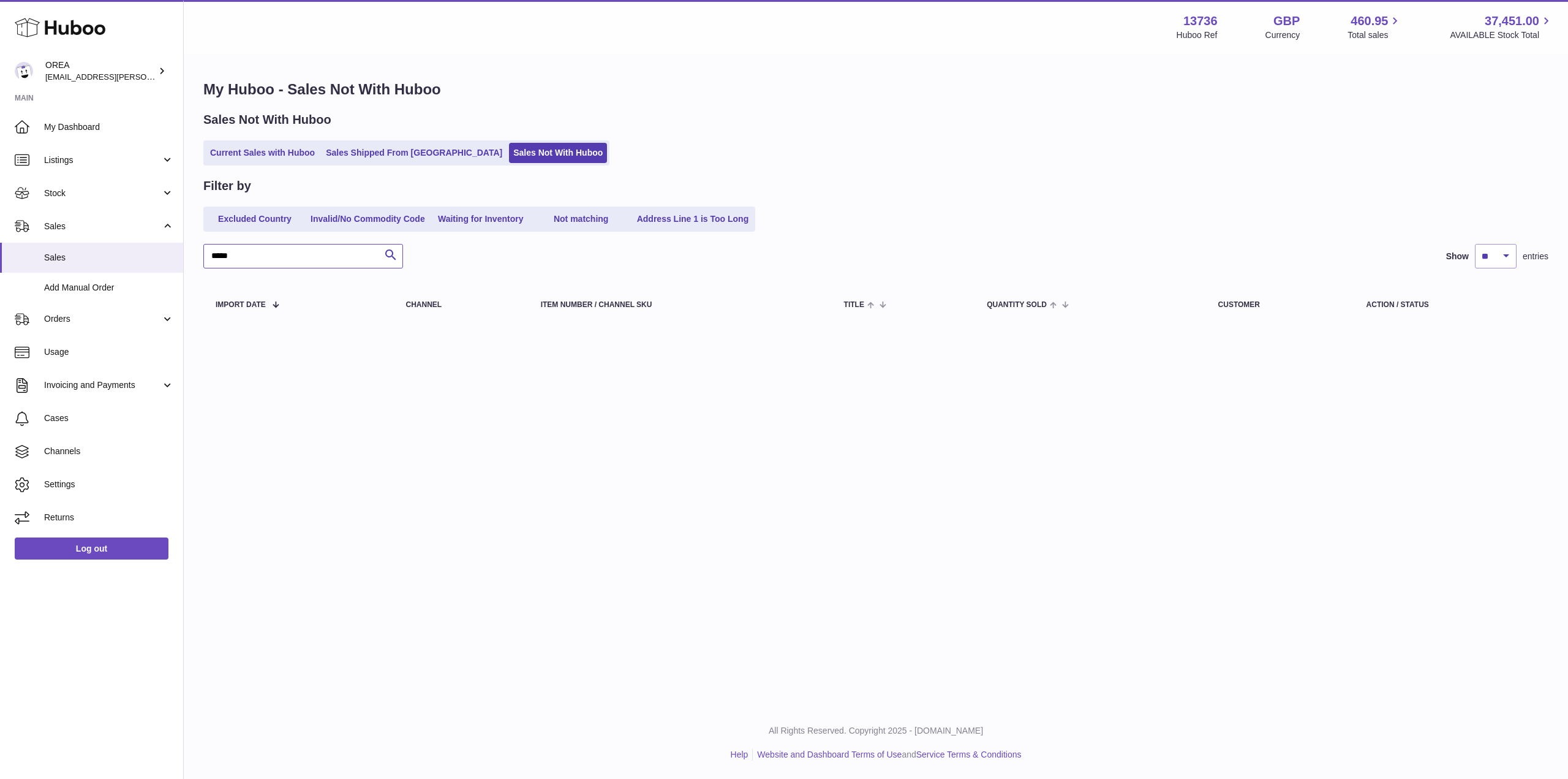
type input "*****"
